Goal: Task Accomplishment & Management: Manage account settings

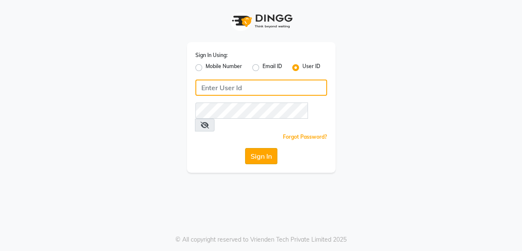
type input "luxonails"
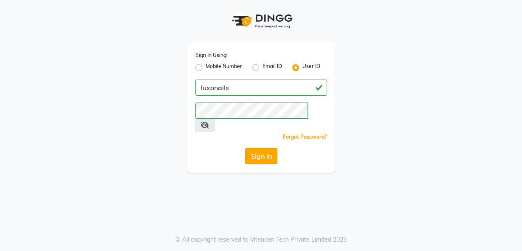
click at [264, 148] on button "Sign In" at bounding box center [261, 156] width 32 height 16
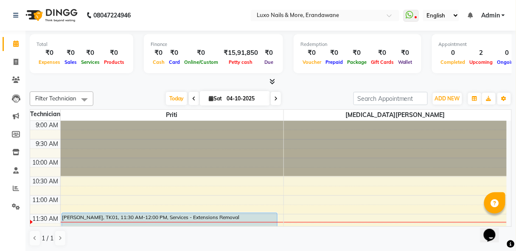
scroll to position [137, 0]
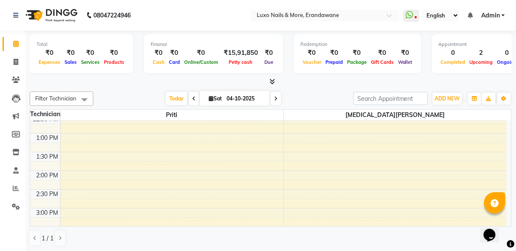
click at [69, 209] on div "9:00 AM 9:30 AM 10:00 AM 10:30 AM 11:00 AM 11:30 AM 12:00 PM 12:30 PM 1:00 PM 1…" at bounding box center [268, 208] width 477 height 448
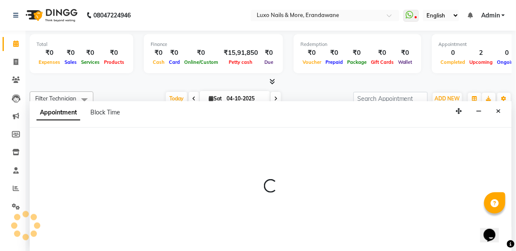
select select "23070"
select select "tentative"
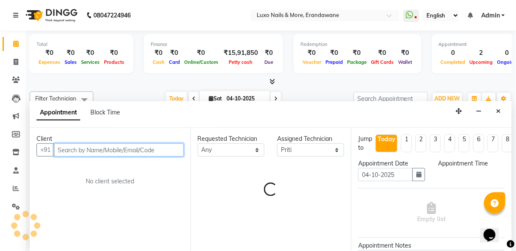
scroll to position [0, 0]
select select "900"
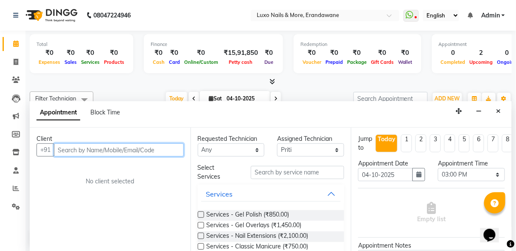
click at [159, 150] on input "text" at bounding box center [119, 149] width 130 height 13
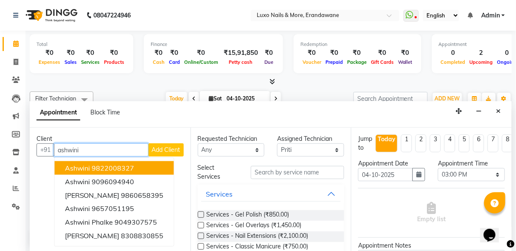
type input "ashwini"
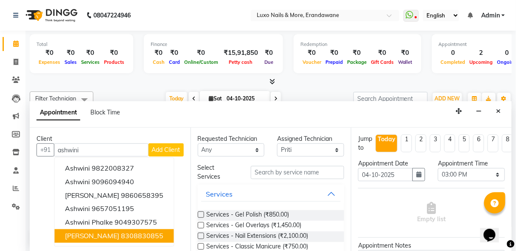
drag, startPoint x: 159, startPoint y: 150, endPoint x: 124, endPoint y: 233, distance: 90.2
click at [124, 156] on div "+91 ashwini Ashwini 9822008327 Ashwini 9096094940 Ashwini Dixit 9860658395 Ashw…" at bounding box center [110, 149] width 147 height 13
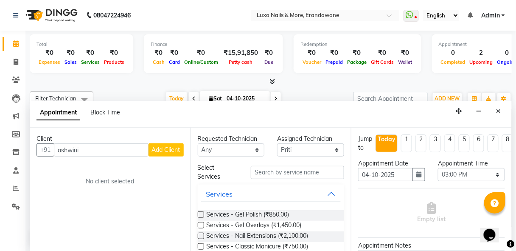
click at [124, 233] on div "Client +91 ashwini Add Client No client selected" at bounding box center [110, 189] width 161 height 124
click at [198, 224] on label at bounding box center [201, 225] width 6 height 6
click at [198, 224] on input "checkbox" at bounding box center [201, 226] width 6 height 6
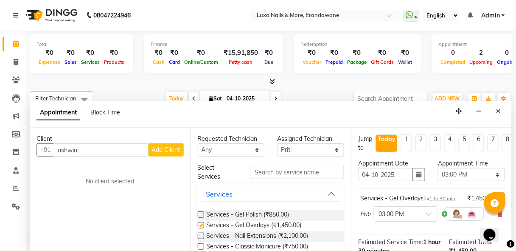
checkbox input "false"
click at [106, 150] on input "ashwini" at bounding box center [101, 149] width 95 height 13
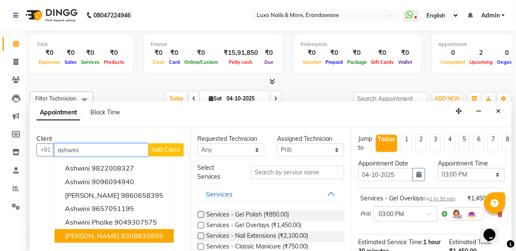
click at [133, 235] on ngb-highlight "8308830855" at bounding box center [142, 235] width 42 height 8
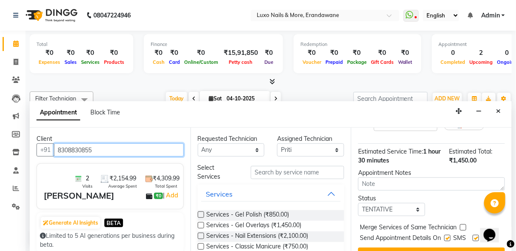
scroll to position [120, 0]
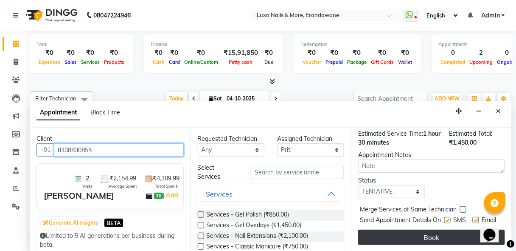
type input "8308830855"
click at [420, 229] on button "Book" at bounding box center [431, 236] width 147 height 15
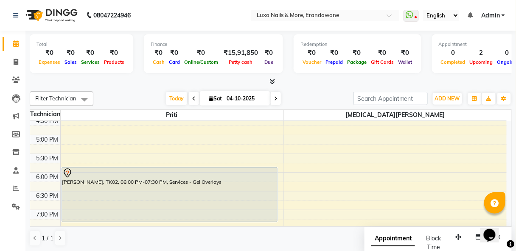
scroll to position [283, 0]
click at [275, 100] on icon at bounding box center [275, 98] width 3 height 5
type input "05-10-2025"
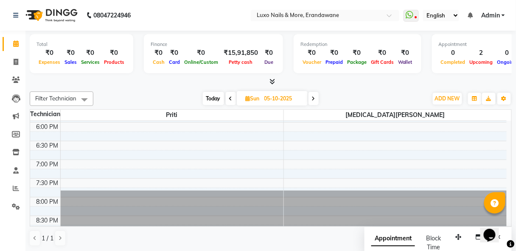
scroll to position [0, 0]
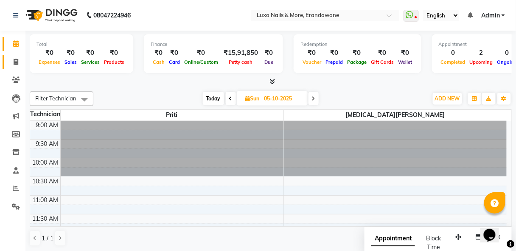
click at [15, 57] on span at bounding box center [15, 62] width 15 height 10
select select "service"
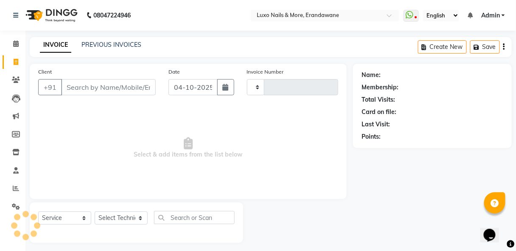
type input "0549"
select select "917"
click at [120, 45] on link "PREVIOUS INVOICES" at bounding box center [112, 45] width 60 height 8
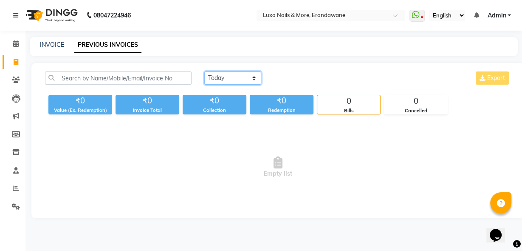
click at [217, 77] on select "[DATE] [DATE] Custom Range" at bounding box center [232, 77] width 57 height 13
click at [204, 71] on select "[DATE] [DATE] Custom Range" at bounding box center [232, 77] width 57 height 13
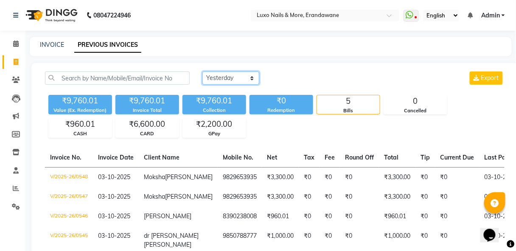
click at [251, 77] on select "[DATE] [DATE] Custom Range" at bounding box center [231, 77] width 57 height 13
select select "range"
click at [203, 71] on select "[DATE] [DATE] Custom Range" at bounding box center [231, 77] width 57 height 13
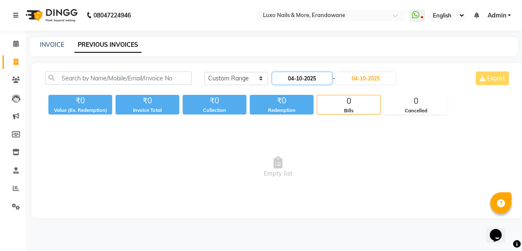
click at [305, 80] on input "04-10-2025" at bounding box center [301, 78] width 59 height 12
select select "10"
select select "2025"
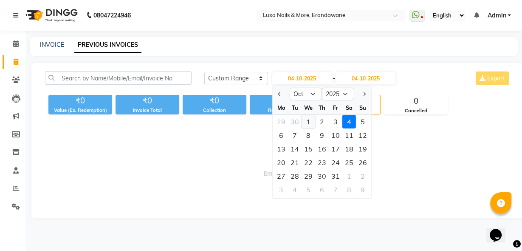
click at [309, 122] on div "1" at bounding box center [308, 122] width 14 height 14
type input "01-10-2025"
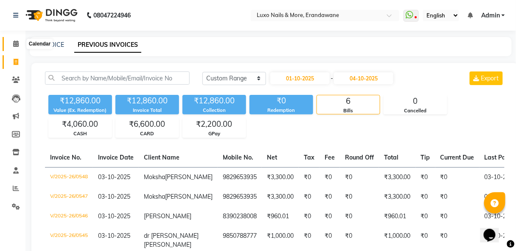
click at [17, 42] on icon at bounding box center [16, 43] width 6 height 6
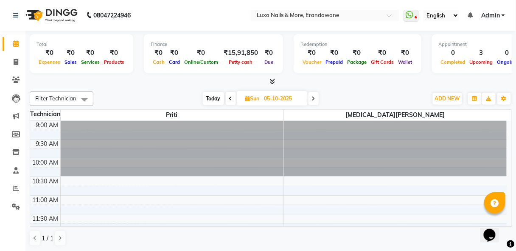
click at [212, 104] on span "Today" at bounding box center [213, 98] width 21 height 13
type input "04-10-2025"
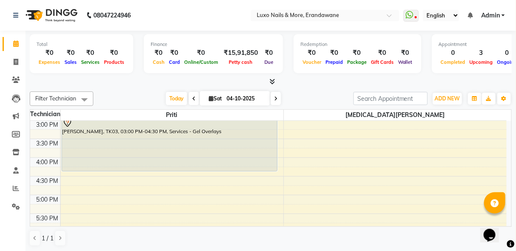
scroll to position [223, 0]
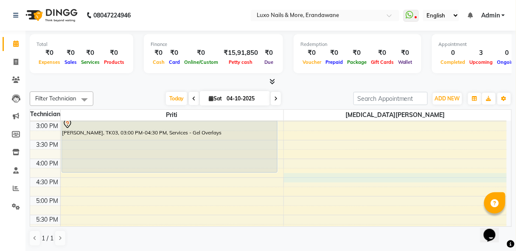
click at [290, 176] on div "9:00 AM 9:30 AM 10:00 AM 10:30 AM 11:00 AM 11:30 AM 12:00 PM 12:30 PM 1:00 PM 1…" at bounding box center [268, 121] width 477 height 448
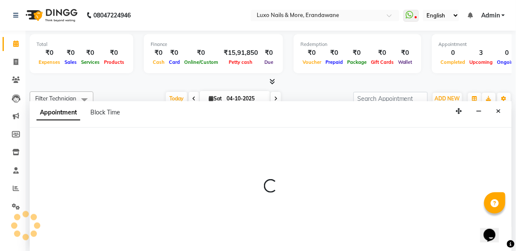
scroll to position [0, 0]
select select "39757"
select select "990"
select select "tentative"
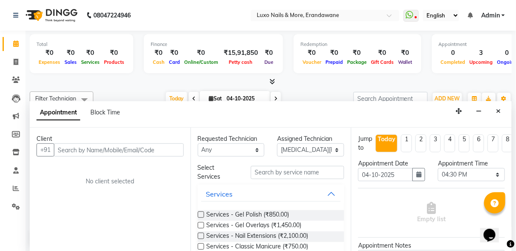
click at [85, 152] on input "text" at bounding box center [119, 149] width 130 height 13
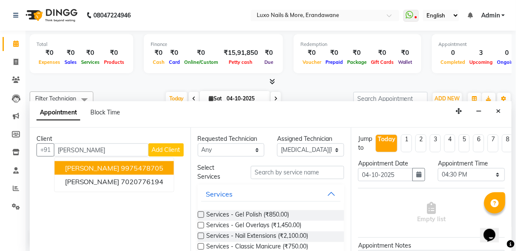
click at [121, 165] on ngb-highlight "9975478705" at bounding box center [142, 167] width 42 height 8
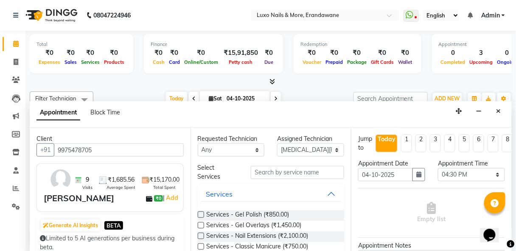
type input "9975478705"
click at [200, 245] on label at bounding box center [201, 246] width 6 height 6
click at [200, 245] on input "checkbox" at bounding box center [201, 247] width 6 height 6
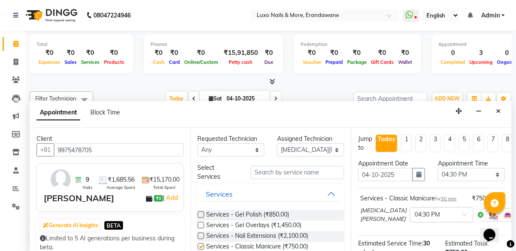
checkbox input "false"
click at [273, 171] on input "text" at bounding box center [297, 172] width 93 height 13
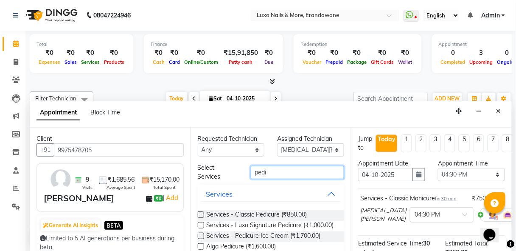
type input "pedi"
click at [203, 216] on label at bounding box center [201, 214] width 6 height 6
click at [203, 216] on input "checkbox" at bounding box center [201, 215] width 6 height 6
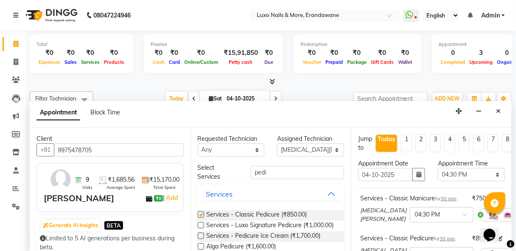
checkbox input "false"
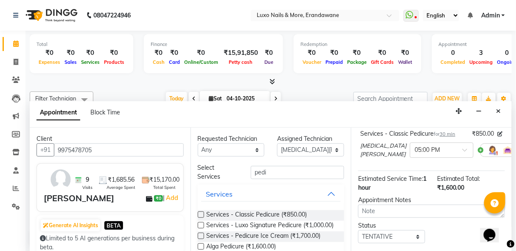
scroll to position [161, 0]
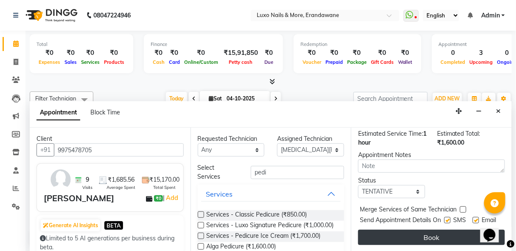
click at [435, 229] on button "Book" at bounding box center [431, 236] width 147 height 15
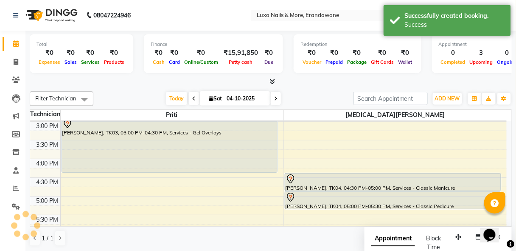
scroll to position [0, 0]
click at [308, 93] on div "Today Sat 04-10-2025" at bounding box center [224, 98] width 252 height 13
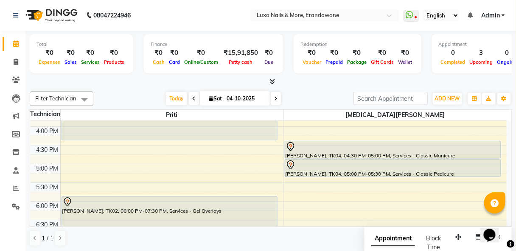
scroll to position [255, 0]
click at [274, 96] on icon at bounding box center [275, 98] width 3 height 5
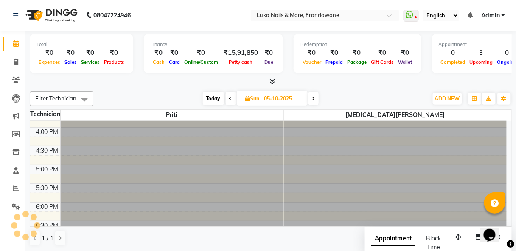
scroll to position [147, 0]
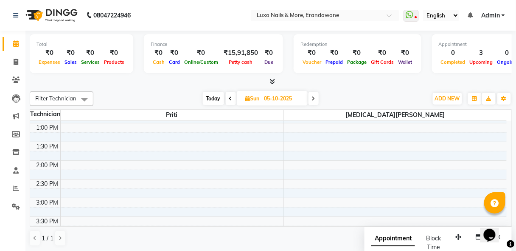
click at [316, 95] on span at bounding box center [314, 98] width 10 height 13
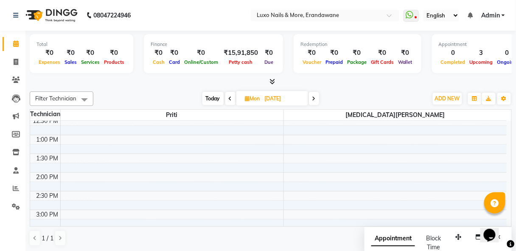
scroll to position [134, 0]
click at [314, 96] on icon at bounding box center [314, 98] width 3 height 5
type input "07-10-2025"
click at [69, 169] on div "9:00 AM 9:30 AM 10:00 AM 10:30 AM 11:00 AM 11:30 AM 12:00 PM 12:30 PM 1:00 PM 1…" at bounding box center [268, 170] width 477 height 448
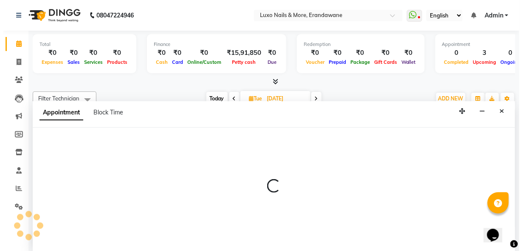
scroll to position [0, 0]
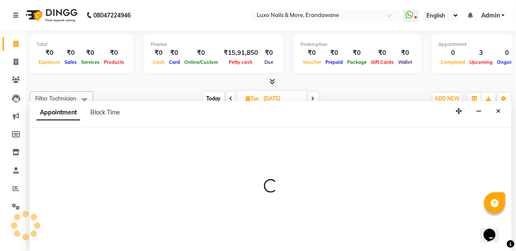
select select "23070"
select select "900"
select select "tentative"
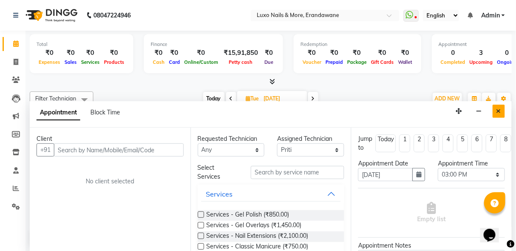
click at [497, 113] on button "Close" at bounding box center [499, 110] width 12 height 13
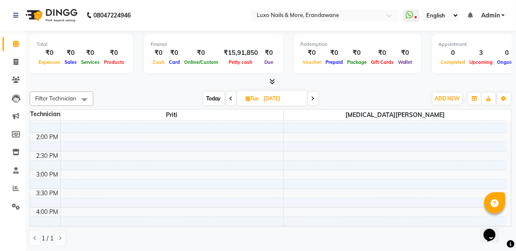
click at [295, 172] on div "9:00 AM 9:30 AM 10:00 AM 10:30 AM 11:00 AM 11:30 AM 12:00 PM 12:30 PM 1:00 PM 1…" at bounding box center [268, 170] width 477 height 448
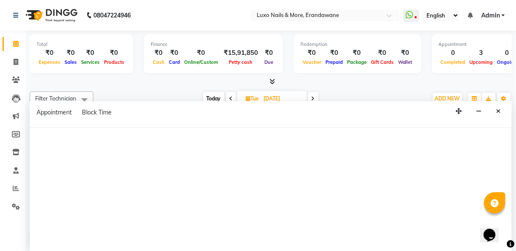
select select "39757"
select select "900"
select select "tentative"
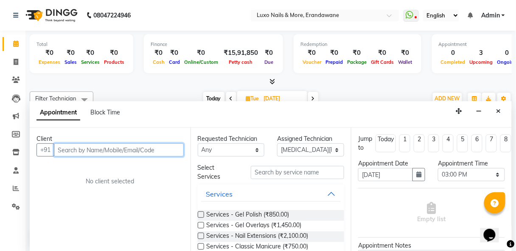
click at [101, 147] on input "text" at bounding box center [119, 149] width 130 height 13
type input "9890734337"
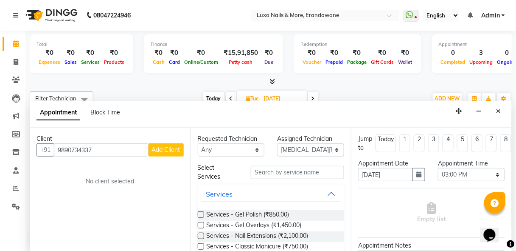
click at [155, 148] on span "Add Client" at bounding box center [166, 150] width 28 height 8
select select "22"
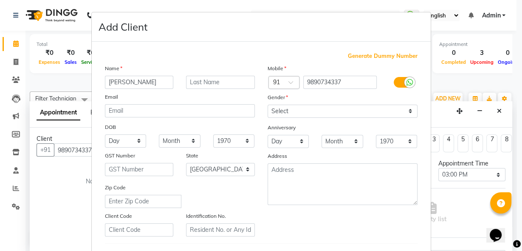
type input "[PERSON_NAME]"
click at [192, 83] on input "text" at bounding box center [220, 82] width 69 height 13
type input "Solanki"
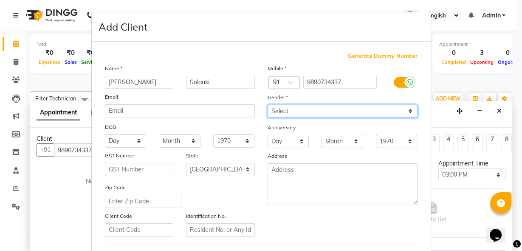
click at [322, 109] on select "Select [DEMOGRAPHIC_DATA] [DEMOGRAPHIC_DATA] Other Prefer Not To Say" at bounding box center [343, 110] width 150 height 13
select select "[DEMOGRAPHIC_DATA]"
click at [268, 104] on select "Select [DEMOGRAPHIC_DATA] [DEMOGRAPHIC_DATA] Other Prefer Not To Say" at bounding box center [343, 110] width 150 height 13
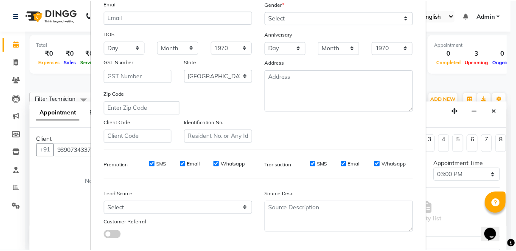
scroll to position [122, 0]
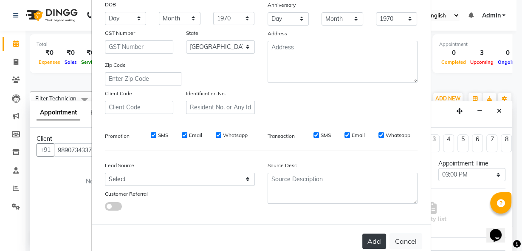
click at [368, 237] on button "Add" at bounding box center [374, 240] width 24 height 15
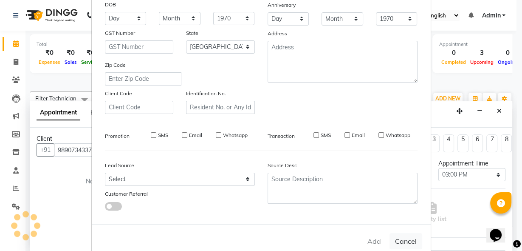
select select
select select "null"
select select
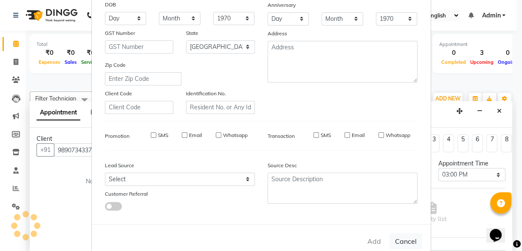
select select
checkbox input "false"
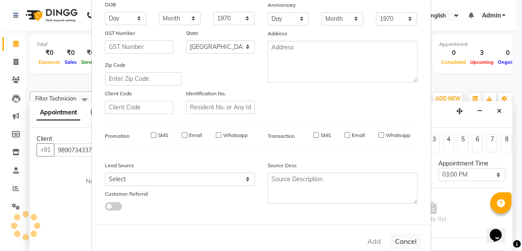
checkbox input "false"
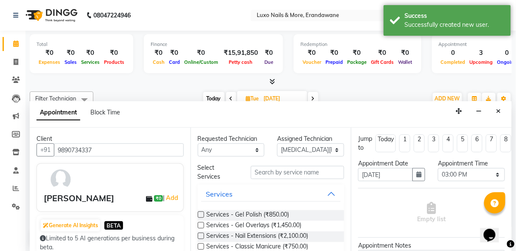
scroll to position [0, 26]
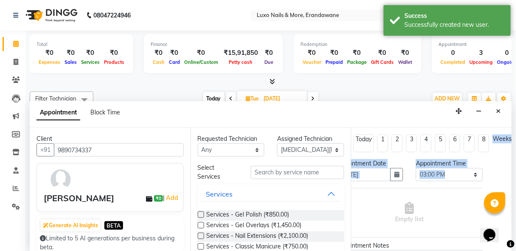
drag, startPoint x: 506, startPoint y: 153, endPoint x: 304, endPoint y: 190, distance: 205.5
click at [304, 190] on div "Client +91 9890734337 Ravina Solanki ₹0 | Add Generate AI Insights BETA Limited…" at bounding box center [271, 189] width 482 height 124
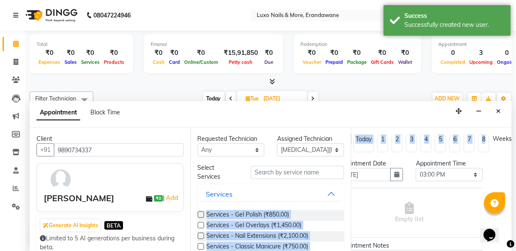
scroll to position [0, 0]
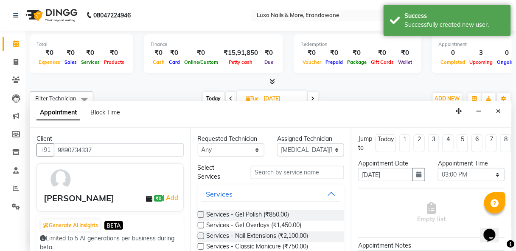
click at [365, 214] on div "Empty list" at bounding box center [431, 213] width 147 height 42
click at [198, 244] on label at bounding box center [201, 246] width 6 height 6
click at [198, 244] on input "checkbox" at bounding box center [201, 247] width 6 height 6
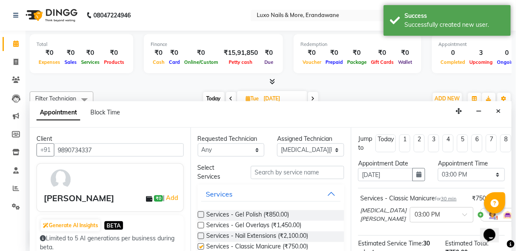
checkbox input "false"
click at [279, 170] on input "text" at bounding box center [297, 172] width 93 height 13
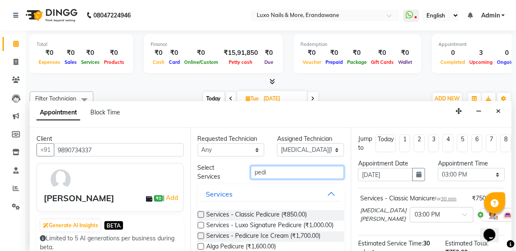
type input "pedi"
click at [201, 214] on label at bounding box center [201, 214] width 6 height 6
click at [201, 214] on input "checkbox" at bounding box center [201, 215] width 6 height 6
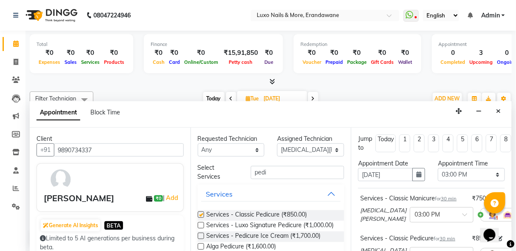
checkbox input "false"
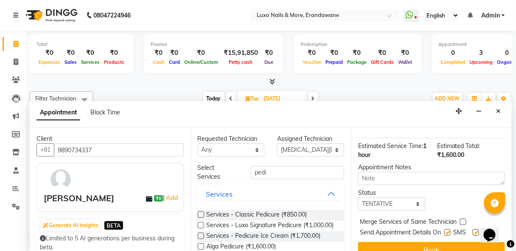
scroll to position [161, 0]
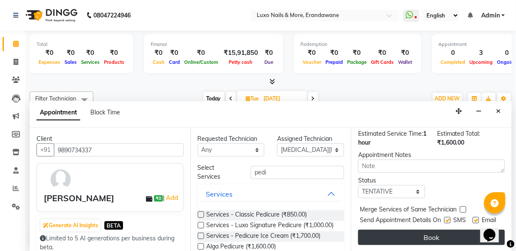
click at [425, 230] on button "Book" at bounding box center [431, 236] width 147 height 15
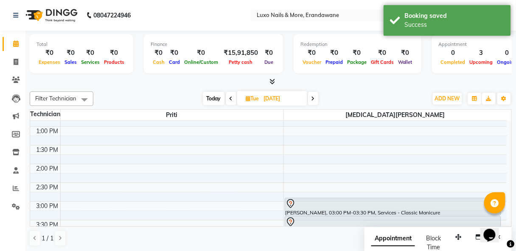
scroll to position [0, 0]
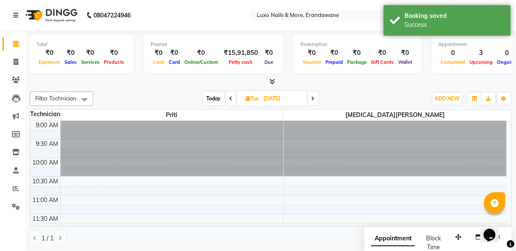
click at [209, 98] on span "Today" at bounding box center [213, 98] width 21 height 13
type input "04-10-2025"
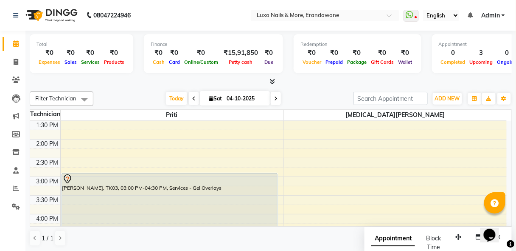
scroll to position [166, 0]
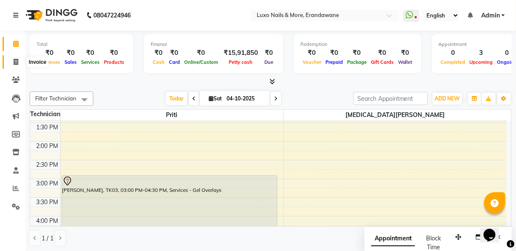
click at [14, 63] on icon at bounding box center [16, 62] width 5 height 6
select select "service"
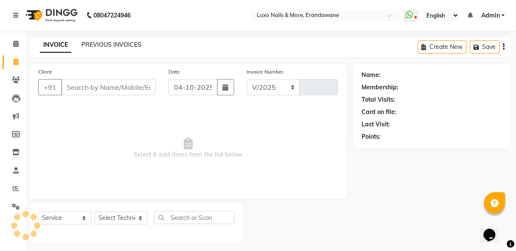
select select "917"
type input "0549"
click at [95, 43] on link "PREVIOUS INVOICES" at bounding box center [112, 45] width 60 height 8
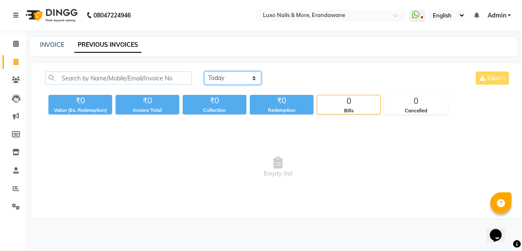
click at [218, 76] on select "[DATE] [DATE] Custom Range" at bounding box center [232, 77] width 57 height 13
select select "yesterday"
click at [204, 71] on select "[DATE] [DATE] Custom Range" at bounding box center [232, 77] width 57 height 13
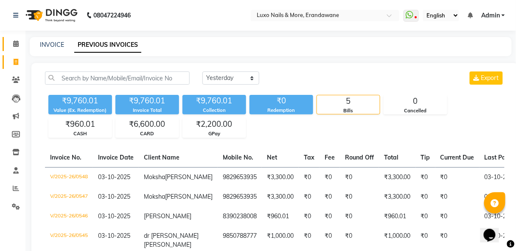
click at [17, 44] on icon at bounding box center [16, 43] width 6 height 6
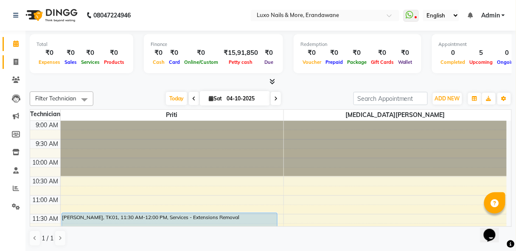
click at [17, 60] on icon at bounding box center [16, 62] width 5 height 6
select select "917"
select select "service"
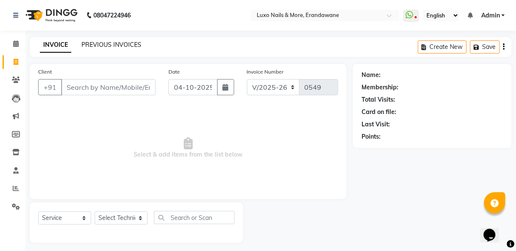
click at [121, 44] on link "PREVIOUS INVOICES" at bounding box center [112, 45] width 60 height 8
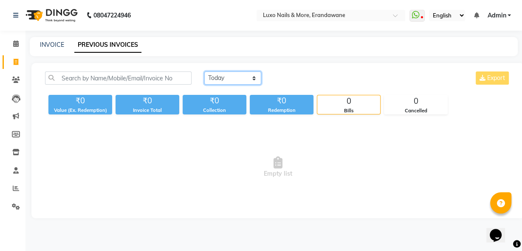
click at [237, 76] on select "[DATE] [DATE] Custom Range" at bounding box center [232, 77] width 57 height 13
select select "yesterday"
click at [204, 71] on select "[DATE] [DATE] Custom Range" at bounding box center [232, 77] width 57 height 13
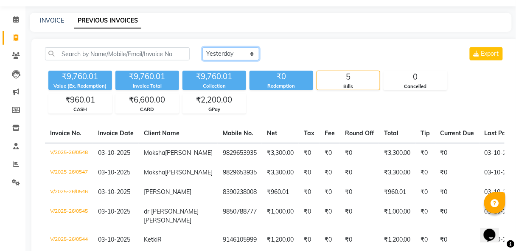
scroll to position [63, 0]
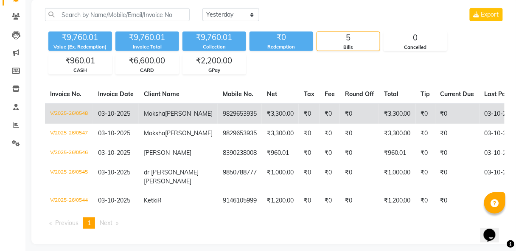
click at [416, 112] on td "₹0" at bounding box center [426, 114] width 20 height 20
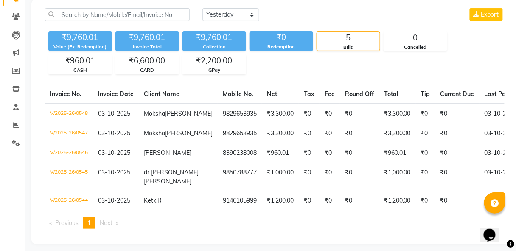
scroll to position [0, 0]
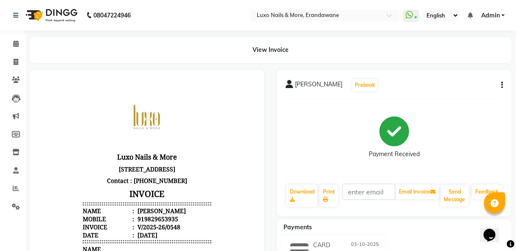
click at [504, 85] on button "button" at bounding box center [501, 85] width 5 height 9
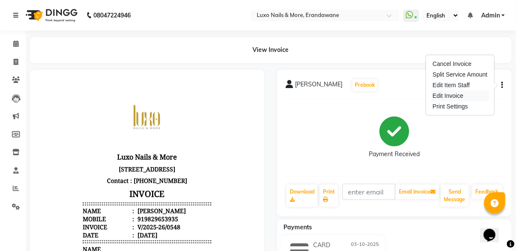
click at [446, 93] on div "Edit Invoice" at bounding box center [460, 95] width 58 height 11
select select "service"
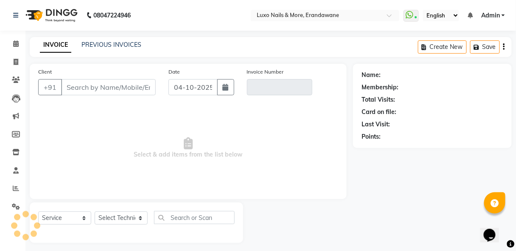
scroll to position [4, 0]
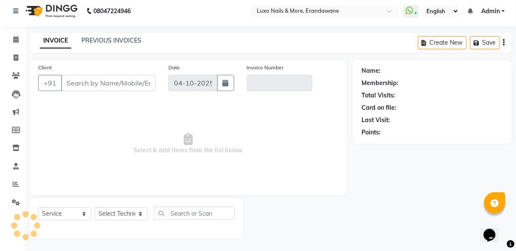
type input "9829653935"
type input "V/2025-26/0548"
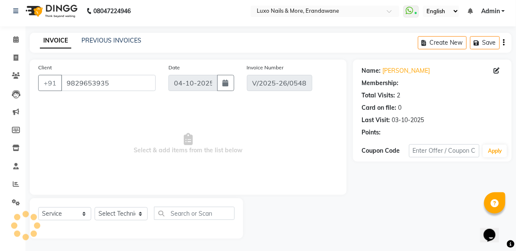
type input "03-10-2025"
select select "select"
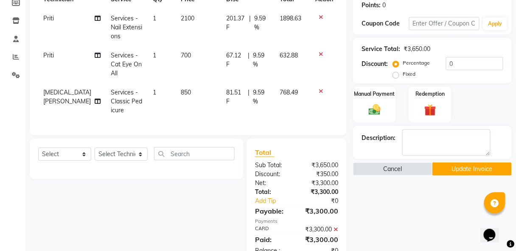
scroll to position [170, 0]
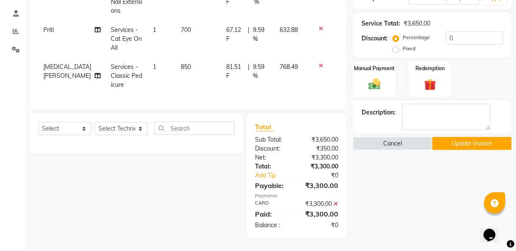
click at [418, 19] on div "₹3,650.00" at bounding box center [417, 23] width 27 height 9
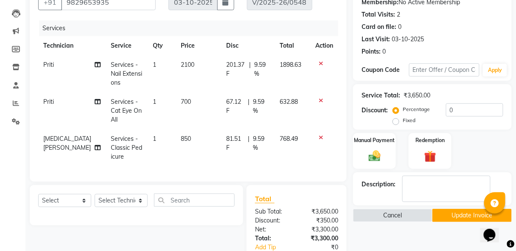
scroll to position [85, 0]
click at [321, 137] on icon at bounding box center [321, 137] width 5 height 6
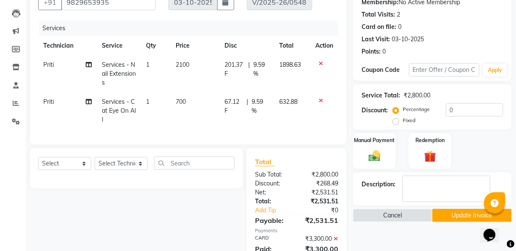
click at [323, 99] on icon at bounding box center [321, 100] width 5 height 6
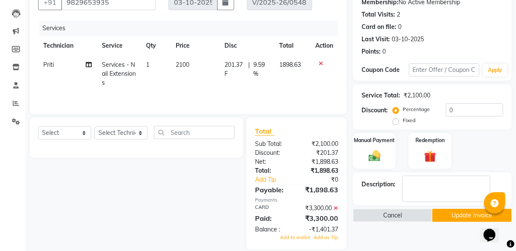
click at [320, 60] on icon at bounding box center [321, 63] width 5 height 6
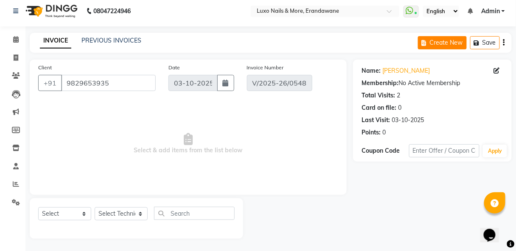
click at [442, 43] on button "Create New" at bounding box center [442, 42] width 49 height 13
select select "service"
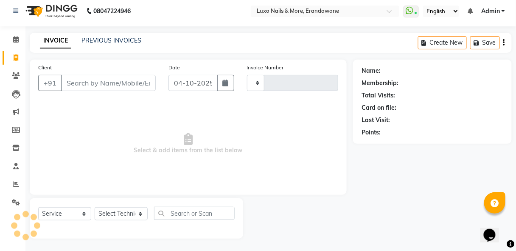
type input "0549"
select select "917"
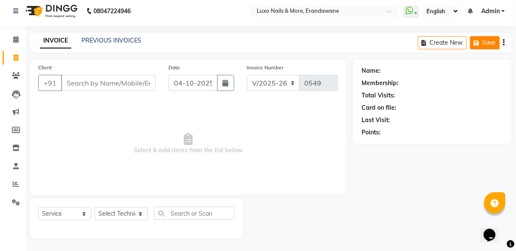
click at [472, 42] on button "Save" at bounding box center [485, 42] width 30 height 13
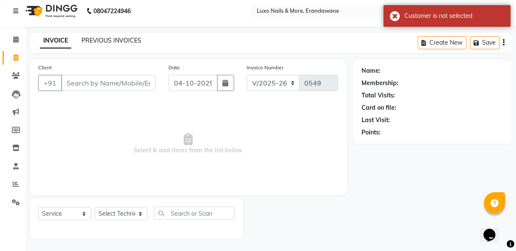
click at [99, 40] on link "PREVIOUS INVOICES" at bounding box center [112, 41] width 60 height 8
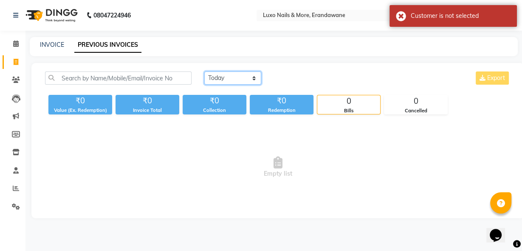
click at [227, 79] on select "[DATE] [DATE] Custom Range" at bounding box center [232, 77] width 57 height 13
select select "yesterday"
click at [204, 71] on select "[DATE] [DATE] Custom Range" at bounding box center [232, 77] width 57 height 13
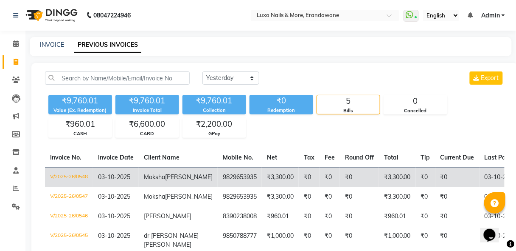
drag, startPoint x: 398, startPoint y: 179, endPoint x: 239, endPoint y: 184, distance: 158.9
click at [262, 184] on td "₹3,300.00" at bounding box center [280, 177] width 37 height 20
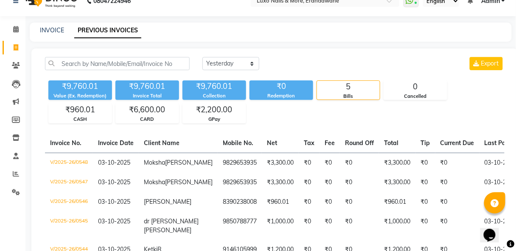
scroll to position [11, 0]
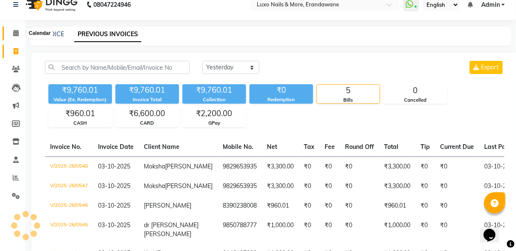
click at [14, 34] on icon at bounding box center [16, 33] width 6 height 6
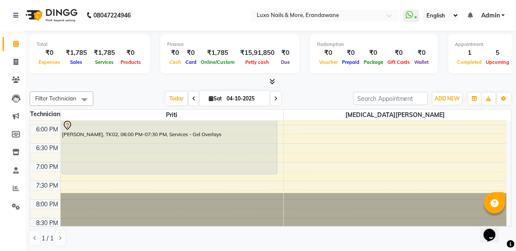
scroll to position [335, 0]
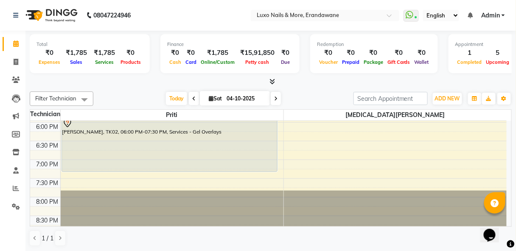
drag, startPoint x: 507, startPoint y: 216, endPoint x: 992, endPoint y: 377, distance: 510.4
click at [507, 216] on html "Opens Chat This icon Opens the chat window." at bounding box center [493, 228] width 27 height 25
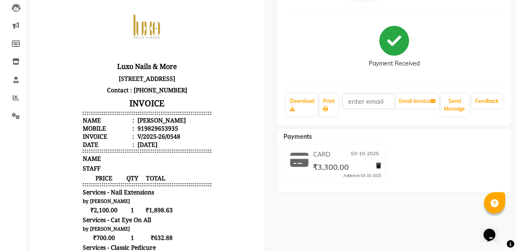
scroll to position [90, 0]
click at [379, 166] on icon at bounding box center [379, 166] width 5 height 6
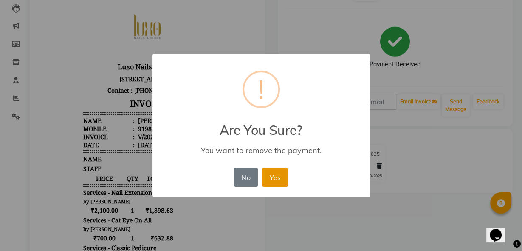
click at [271, 181] on button "Yes" at bounding box center [275, 177] width 26 height 19
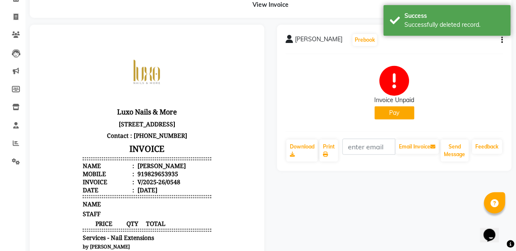
scroll to position [25, 0]
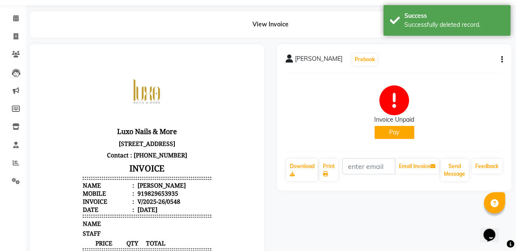
click at [505, 59] on div "Moksha Bhosale Prebook Invoice Unpaid Pay Download Print Email Invoice Send Mes…" at bounding box center [394, 117] width 235 height 146
click at [499, 60] on button "button" at bounding box center [501, 59] width 5 height 9
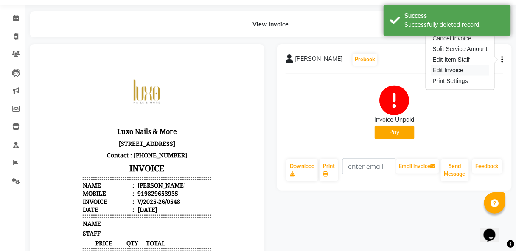
click at [466, 70] on div "Edit Invoice" at bounding box center [460, 70] width 58 height 11
select select "service"
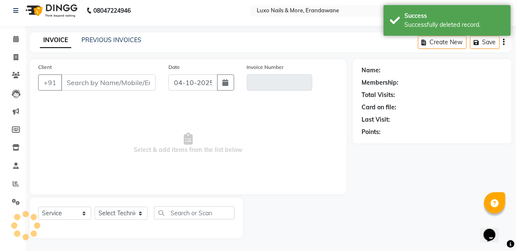
scroll to position [4, 0]
type input "9829653935"
type input "V/2025-26/0548"
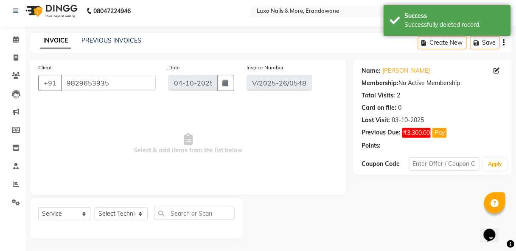
type input "03-10-2025"
select select "select"
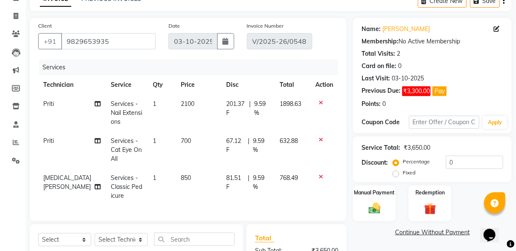
scroll to position [45, 0]
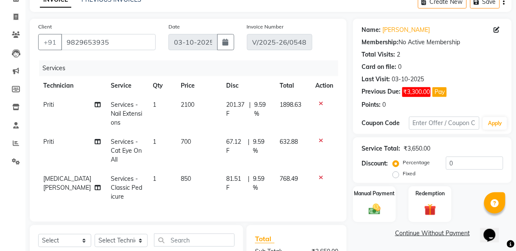
click at [321, 101] on icon at bounding box center [321, 103] width 5 height 6
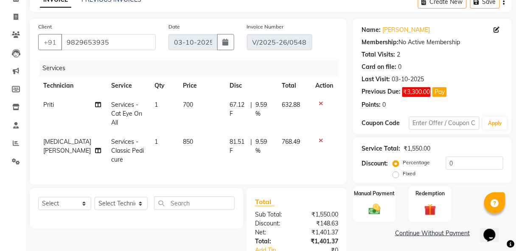
click at [321, 101] on icon at bounding box center [321, 103] width 5 height 6
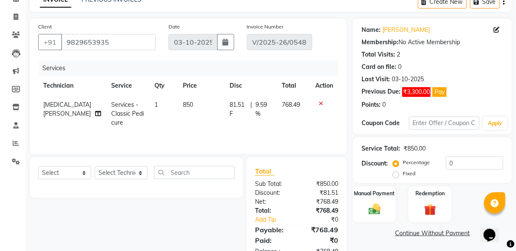
click at [321, 101] on icon at bounding box center [321, 103] width 5 height 6
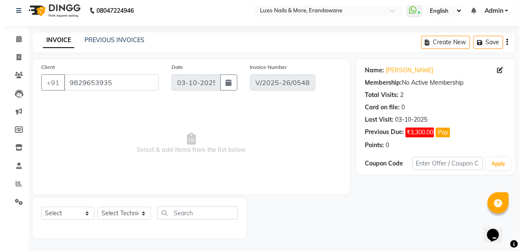
scroll to position [4, 0]
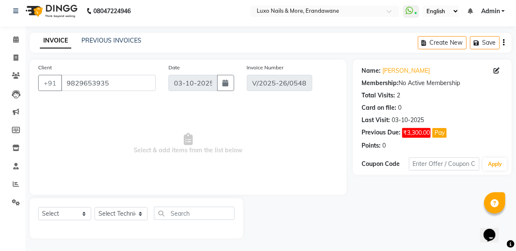
click at [412, 131] on span "₹3,300.00" at bounding box center [417, 133] width 28 height 10
click at [497, 70] on icon at bounding box center [497, 71] width 6 height 6
select select "22"
select select "[DEMOGRAPHIC_DATA]"
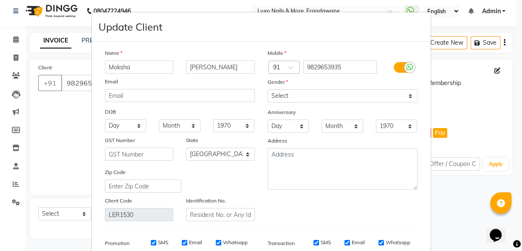
click at [449, 214] on ngb-modal-window "Update Client Name Moksha Bhosale Email DOB Day 01 02 03 04 05 06 07 08 09 10 1…" at bounding box center [261, 125] width 522 height 251
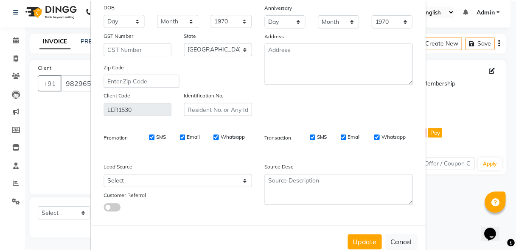
scroll to position [124, 0]
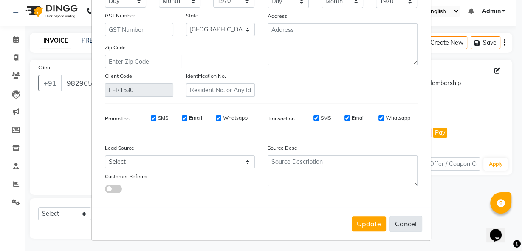
click at [401, 222] on button "Cancel" at bounding box center [405, 223] width 33 height 16
select select
select select "null"
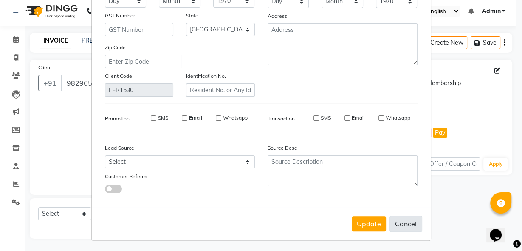
select select
checkbox input "false"
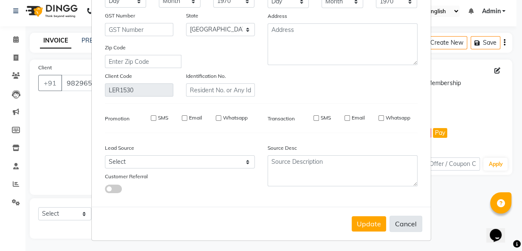
checkbox input "false"
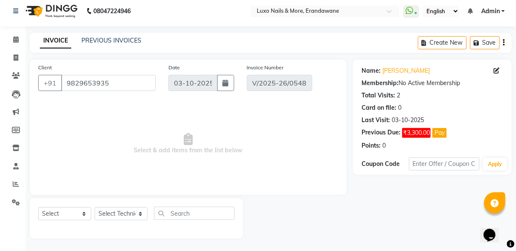
click at [505, 42] on icon "button" at bounding box center [505, 42] width 2 height 0
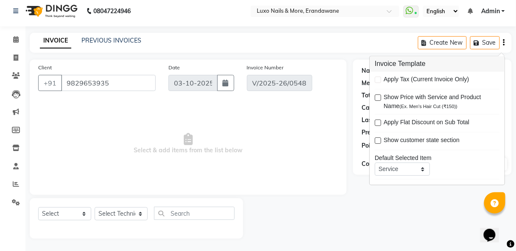
click at [430, 206] on div "Name: Moksha Bhosale Membership: No Active Membership Total Visits: 2 Card on f…" at bounding box center [435, 148] width 165 height 179
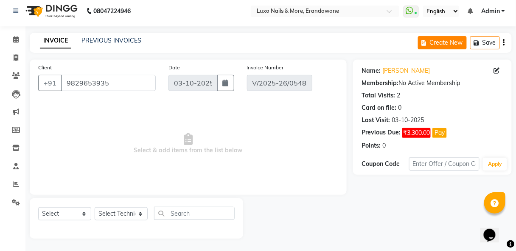
click at [448, 42] on button "Create New" at bounding box center [442, 42] width 49 height 13
select select "service"
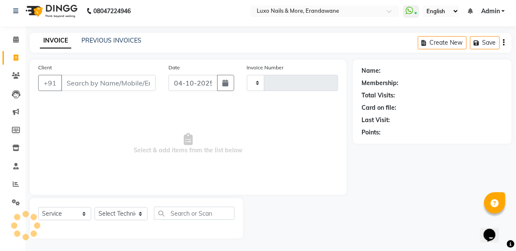
type input "0549"
select select "917"
click at [16, 60] on icon at bounding box center [16, 57] width 5 height 6
select select "service"
type input "0549"
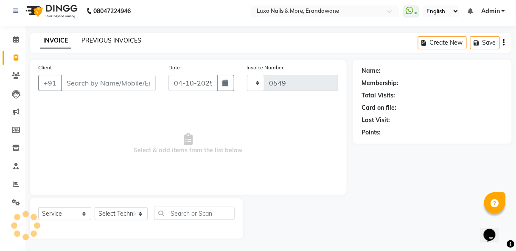
select select "917"
click at [93, 41] on link "PREVIOUS INVOICES" at bounding box center [112, 41] width 60 height 8
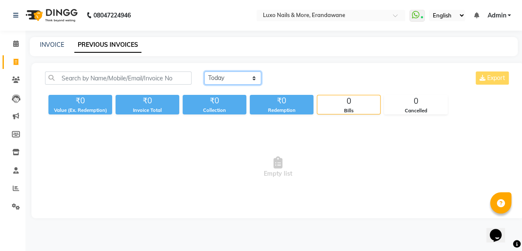
click at [212, 83] on select "[DATE] [DATE] Custom Range" at bounding box center [232, 77] width 57 height 13
select select "yesterday"
click at [204, 71] on select "[DATE] [DATE] Custom Range" at bounding box center [232, 77] width 57 height 13
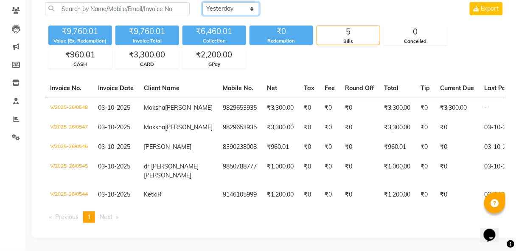
scroll to position [73, 0]
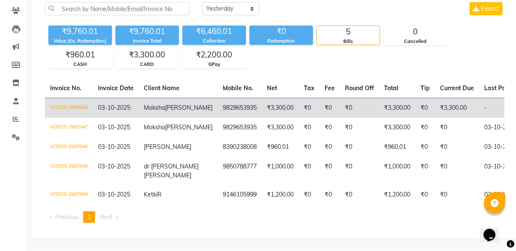
click at [416, 98] on td "₹0" at bounding box center [426, 108] width 20 height 20
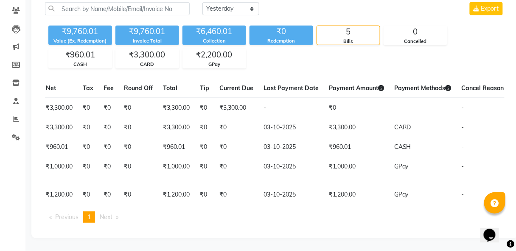
scroll to position [0, 228]
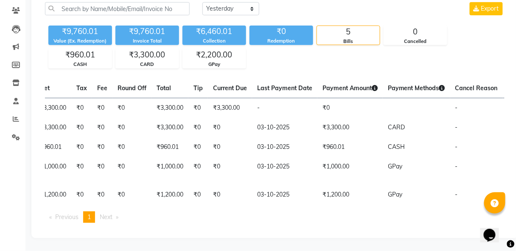
drag, startPoint x: 467, startPoint y: 219, endPoint x: 4, endPoint y: 2, distance: 511.6
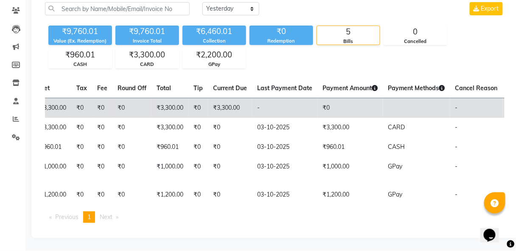
click at [508, 104] on span "UNPAID" at bounding box center [518, 108] width 21 height 8
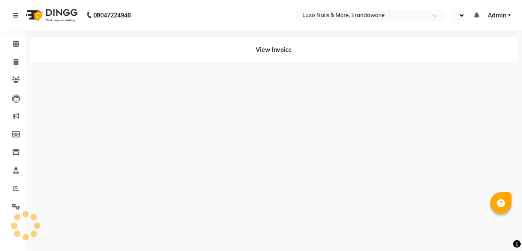
select select "en"
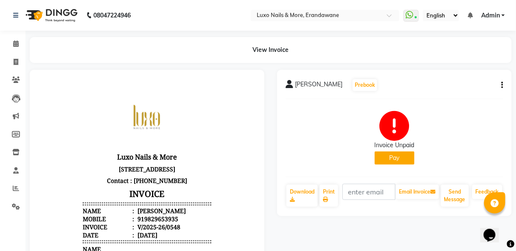
click at [503, 85] on icon "button" at bounding box center [503, 85] width 2 height 0
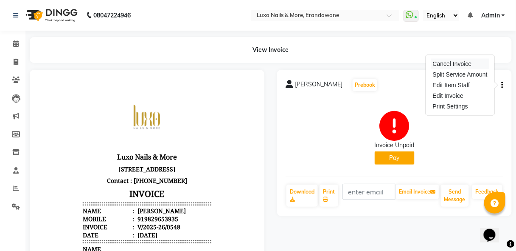
click at [470, 66] on div "Cancel Invoice" at bounding box center [460, 64] width 58 height 11
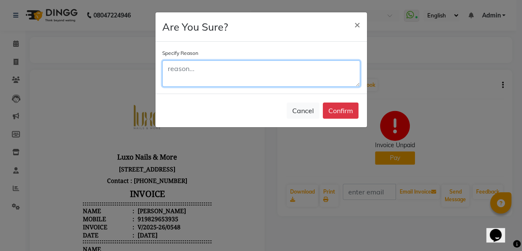
click at [316, 81] on textarea at bounding box center [261, 73] width 198 height 26
type textarea "double"
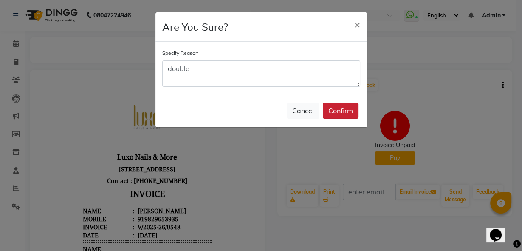
click at [334, 111] on button "Confirm" at bounding box center [341, 110] width 36 height 16
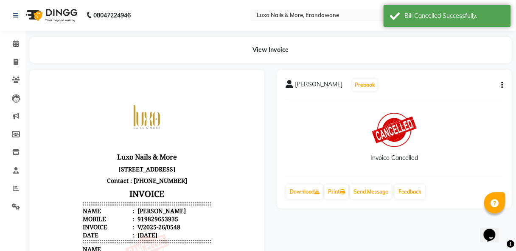
click at [18, 70] on li "Invoice" at bounding box center [12, 62] width 25 height 18
click at [16, 61] on icon at bounding box center [16, 62] width 5 height 6
select select "service"
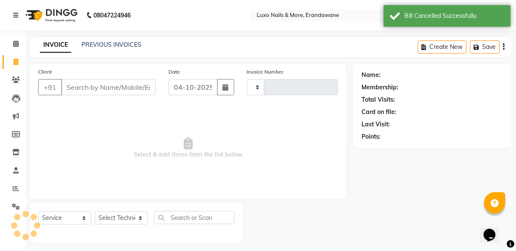
scroll to position [4, 0]
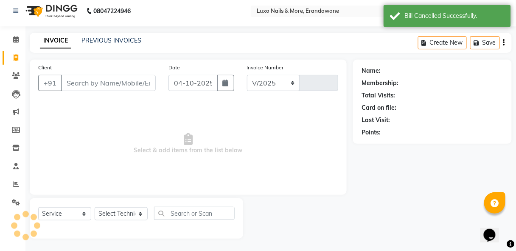
select select "917"
type input "0549"
click at [92, 39] on link "PREVIOUS INVOICES" at bounding box center [112, 41] width 60 height 8
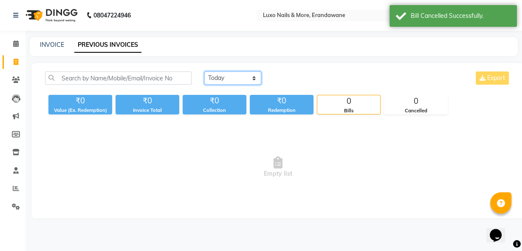
click at [234, 76] on select "[DATE] [DATE] Custom Range" at bounding box center [232, 77] width 57 height 13
select select "yesterday"
click at [204, 71] on select "[DATE] [DATE] Custom Range" at bounding box center [232, 77] width 57 height 13
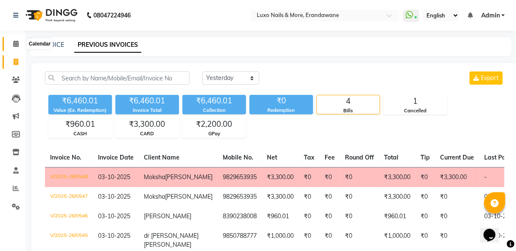
click at [10, 43] on span at bounding box center [15, 44] width 15 height 10
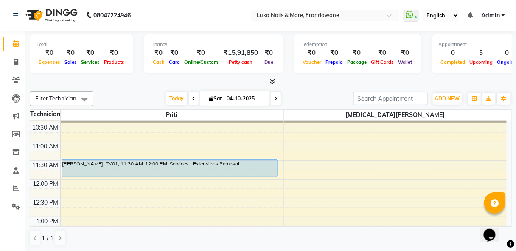
scroll to position [52, 0]
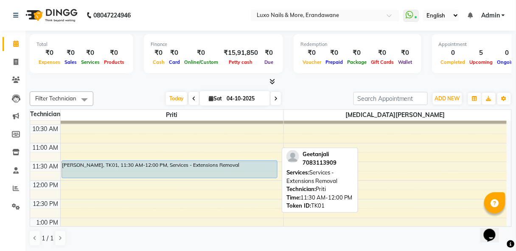
click at [253, 165] on div "[PERSON_NAME], TK01, 11:30 AM-12:00 PM, Services - Extensions Removal" at bounding box center [170, 169] width 216 height 17
select select "5"
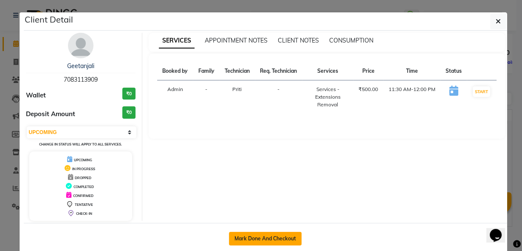
click at [260, 238] on button "Mark Done And Checkout" at bounding box center [265, 238] width 73 height 14
select select "917"
select select "service"
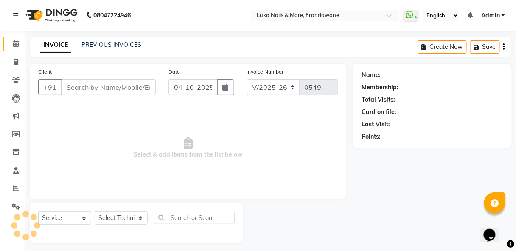
type input "7083113909"
select select "23070"
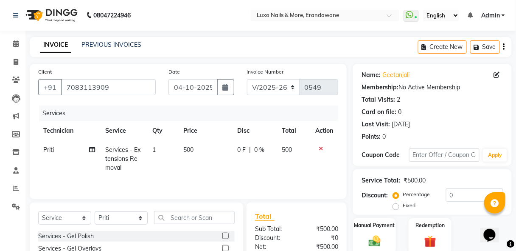
click at [167, 220] on input "text" at bounding box center [194, 217] width 81 height 13
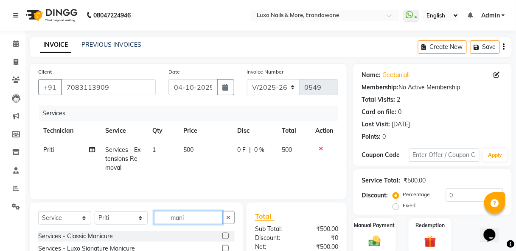
type input "mani"
click at [227, 234] on label at bounding box center [226, 235] width 6 height 6
click at [227, 234] on input "checkbox" at bounding box center [226, 236] width 6 height 6
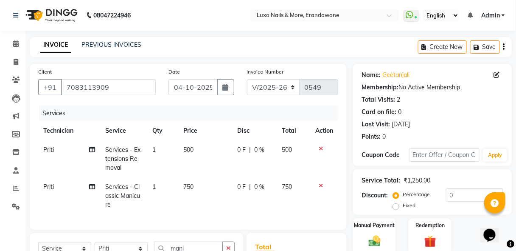
checkbox input "false"
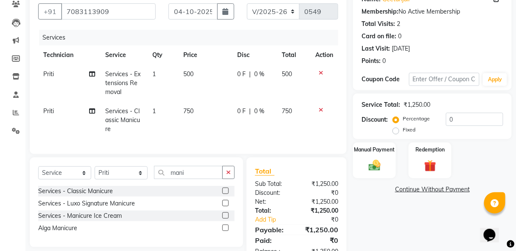
scroll to position [82, 0]
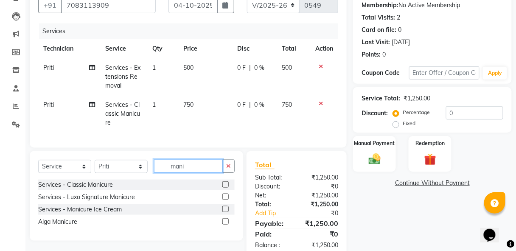
click at [204, 172] on input "mani" at bounding box center [188, 165] width 69 height 13
type input "pedi"
click at [228, 187] on label at bounding box center [226, 184] width 6 height 6
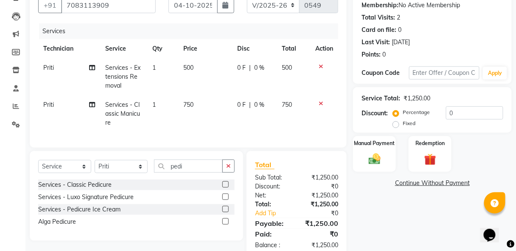
click at [228, 187] on input "checkbox" at bounding box center [226, 185] width 6 height 6
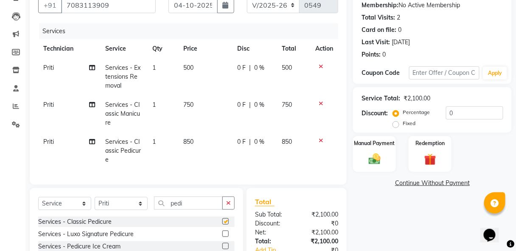
checkbox input "false"
click at [461, 107] on input "0" at bounding box center [474, 112] width 57 height 13
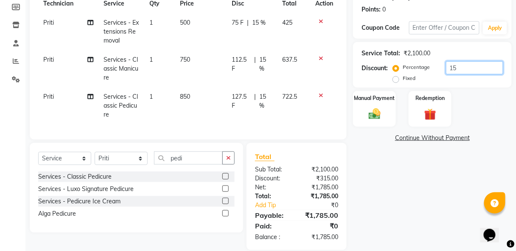
scroll to position [143, 0]
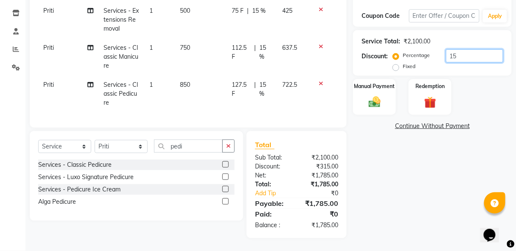
type input "15"
click at [364, 100] on div "Manual Payment" at bounding box center [374, 96] width 45 height 37
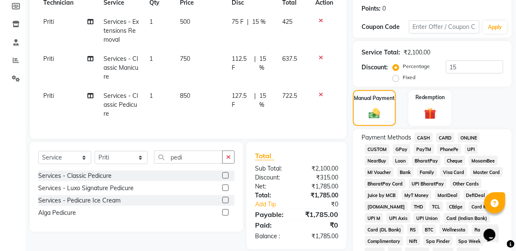
scroll to position [136, 0]
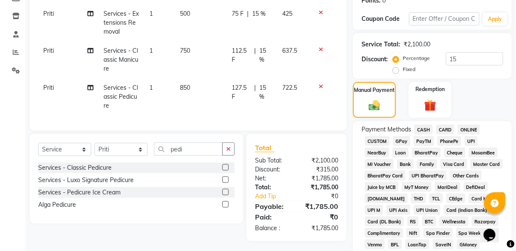
click at [404, 141] on span "GPay" at bounding box center [401, 141] width 17 height 10
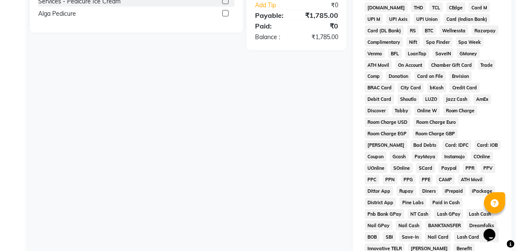
scroll to position [430, 0]
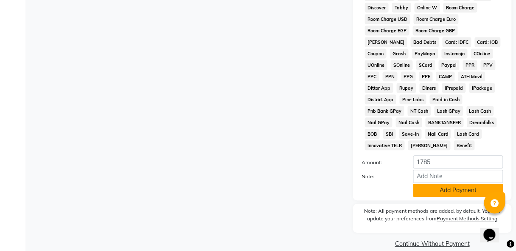
click at [448, 183] on button "Add Payment" at bounding box center [459, 189] width 90 height 13
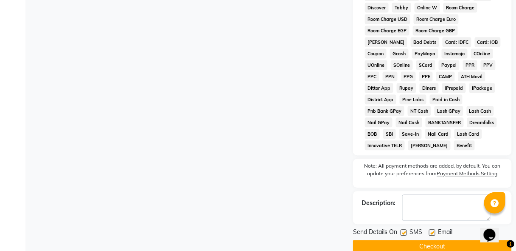
click at [443, 239] on button "Checkout" at bounding box center [432, 245] width 159 height 13
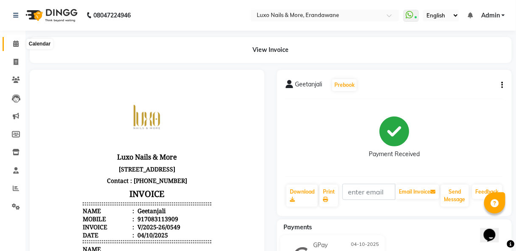
click at [14, 43] on icon at bounding box center [16, 43] width 6 height 6
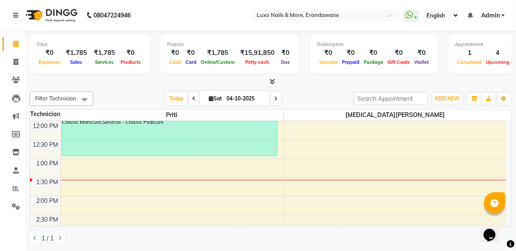
scroll to position [113, 0]
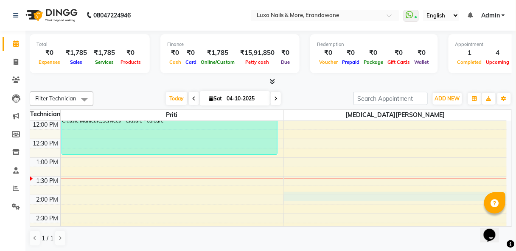
click at [293, 195] on div "9:00 AM 9:30 AM 10:00 AM 10:30 AM 11:00 AM 11:30 AM 12:00 PM 12:30 PM 1:00 PM 1…" at bounding box center [268, 232] width 477 height 448
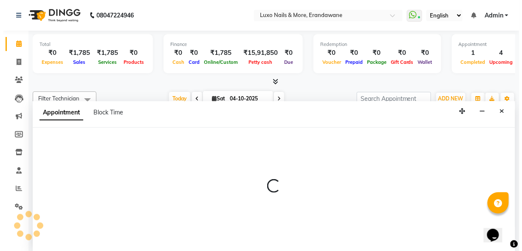
scroll to position [0, 0]
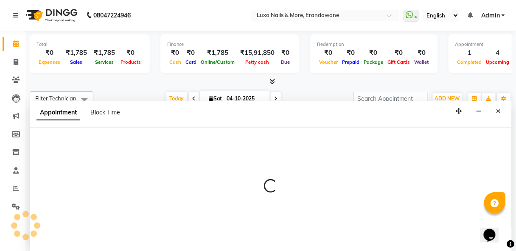
select select "39757"
select select "840"
select select "tentative"
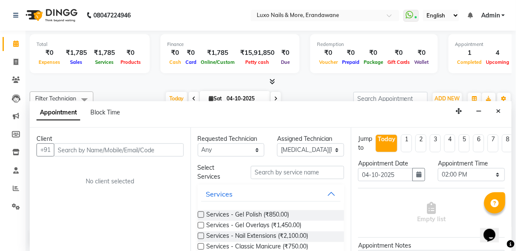
click at [150, 144] on input "text" at bounding box center [119, 149] width 130 height 13
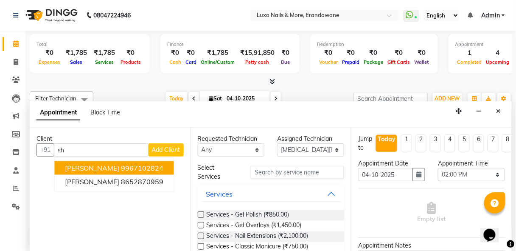
type input "s"
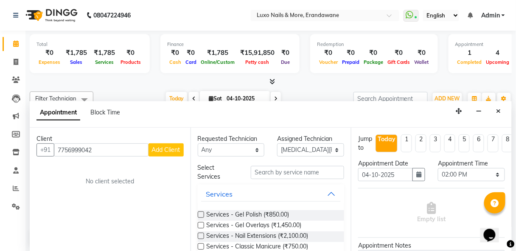
type input "7756999042"
click at [159, 152] on span "Add Client" at bounding box center [166, 150] width 28 height 8
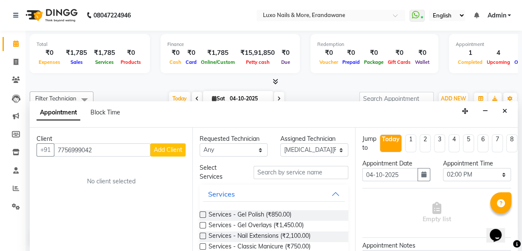
select select "22"
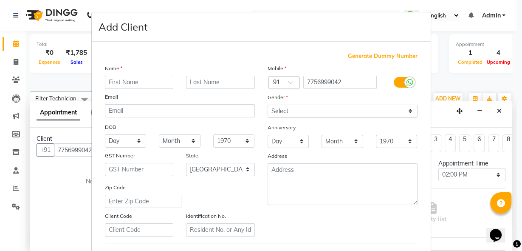
click at [130, 78] on input "text" at bounding box center [139, 82] width 69 height 13
type input "[PERSON_NAME]"
click at [197, 79] on input "text" at bounding box center [220, 82] width 69 height 13
type input "P"
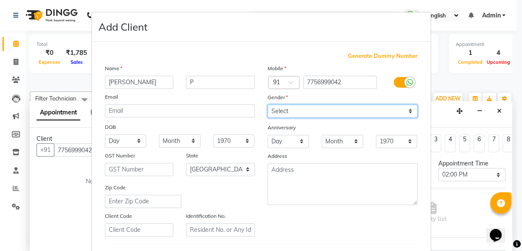
click at [292, 107] on select "Select [DEMOGRAPHIC_DATA] [DEMOGRAPHIC_DATA] Other Prefer Not To Say" at bounding box center [343, 110] width 150 height 13
select select "[DEMOGRAPHIC_DATA]"
click at [268, 104] on select "Select [DEMOGRAPHIC_DATA] [DEMOGRAPHIC_DATA] Other Prefer Not To Say" at bounding box center [343, 110] width 150 height 13
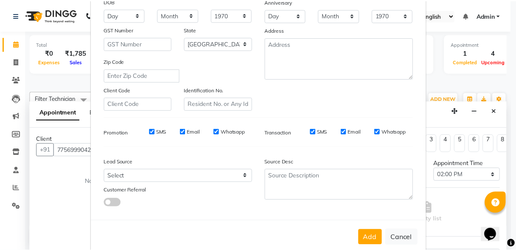
scroll to position [139, 0]
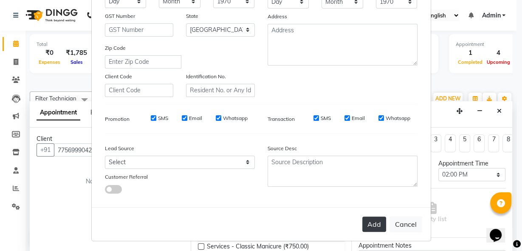
click at [374, 225] on button "Add" at bounding box center [374, 223] width 24 height 15
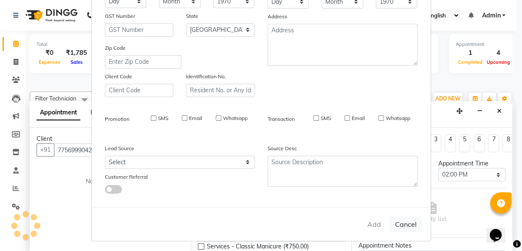
select select
select select "null"
select select
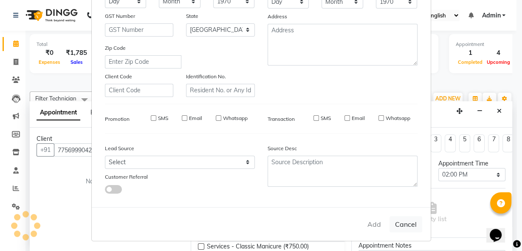
select select
checkbox input "false"
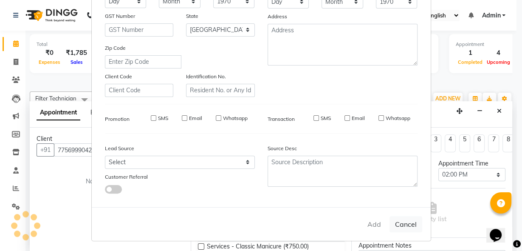
checkbox input "false"
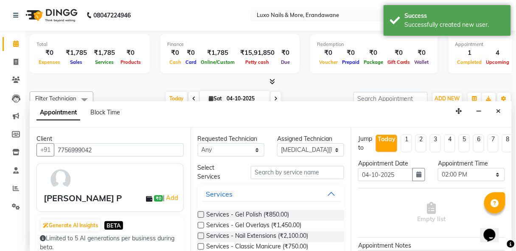
click at [199, 214] on label at bounding box center [201, 214] width 6 height 6
click at [199, 214] on input "checkbox" at bounding box center [201, 215] width 6 height 6
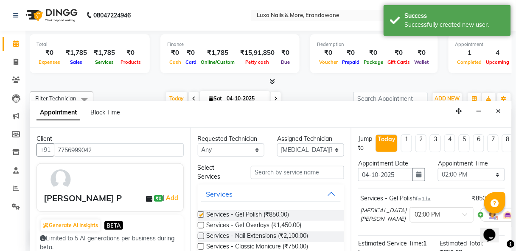
checkbox input "false"
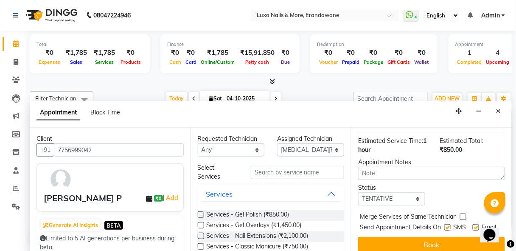
scroll to position [121, 0]
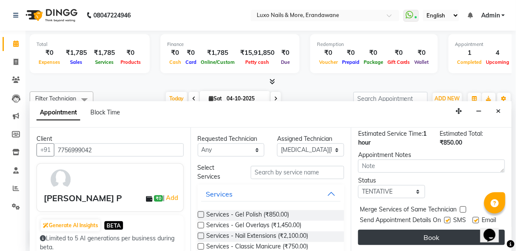
click at [428, 231] on button "Book" at bounding box center [431, 236] width 147 height 15
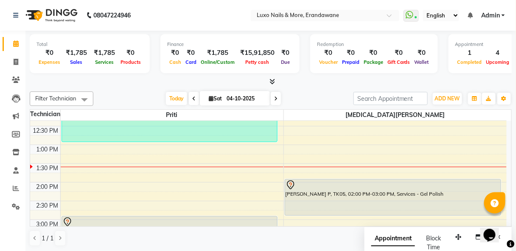
scroll to position [126, 0]
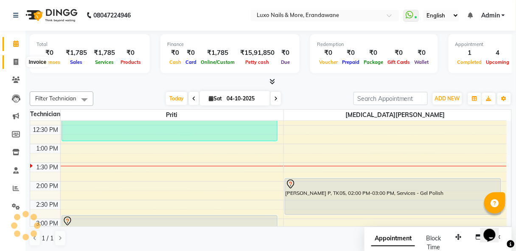
click at [12, 58] on span at bounding box center [15, 62] width 15 height 10
select select "service"
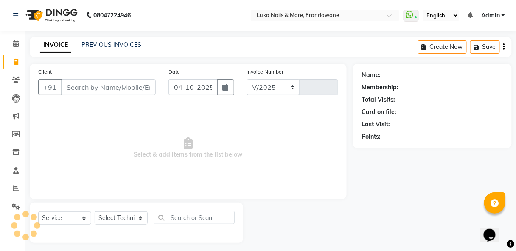
select select "917"
type input "0550"
click at [13, 79] on icon at bounding box center [16, 79] width 8 height 6
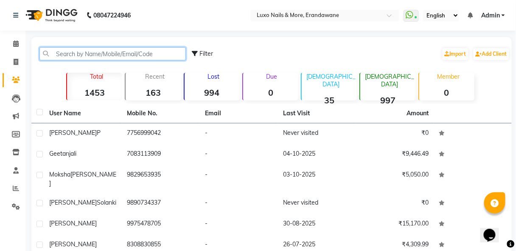
click at [57, 59] on input "text" at bounding box center [112, 53] width 147 height 13
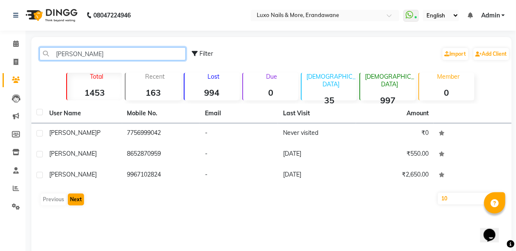
type input "[PERSON_NAME]"
click at [77, 199] on button "Next" at bounding box center [76, 199] width 16 height 12
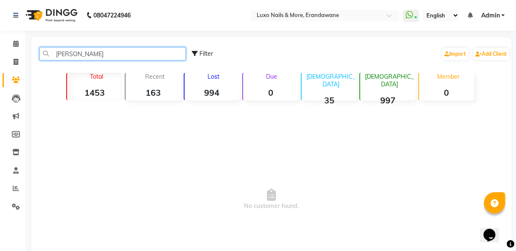
click at [106, 55] on input "[PERSON_NAME]" at bounding box center [112, 53] width 147 height 13
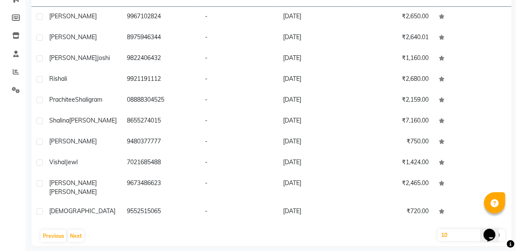
scroll to position [117, 0]
type input "shal"
click at [74, 229] on button "Next" at bounding box center [76, 235] width 16 height 12
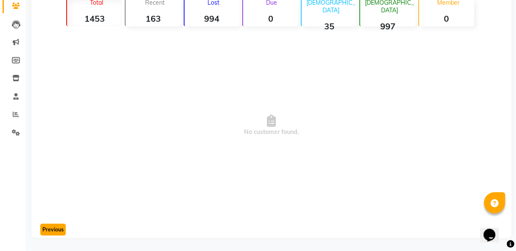
click at [56, 229] on button "Previous" at bounding box center [52, 229] width 25 height 12
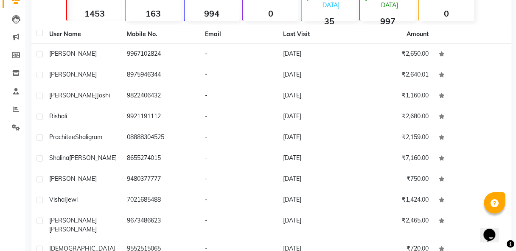
scroll to position [117, 0]
